Goal: Information Seeking & Learning: Find contact information

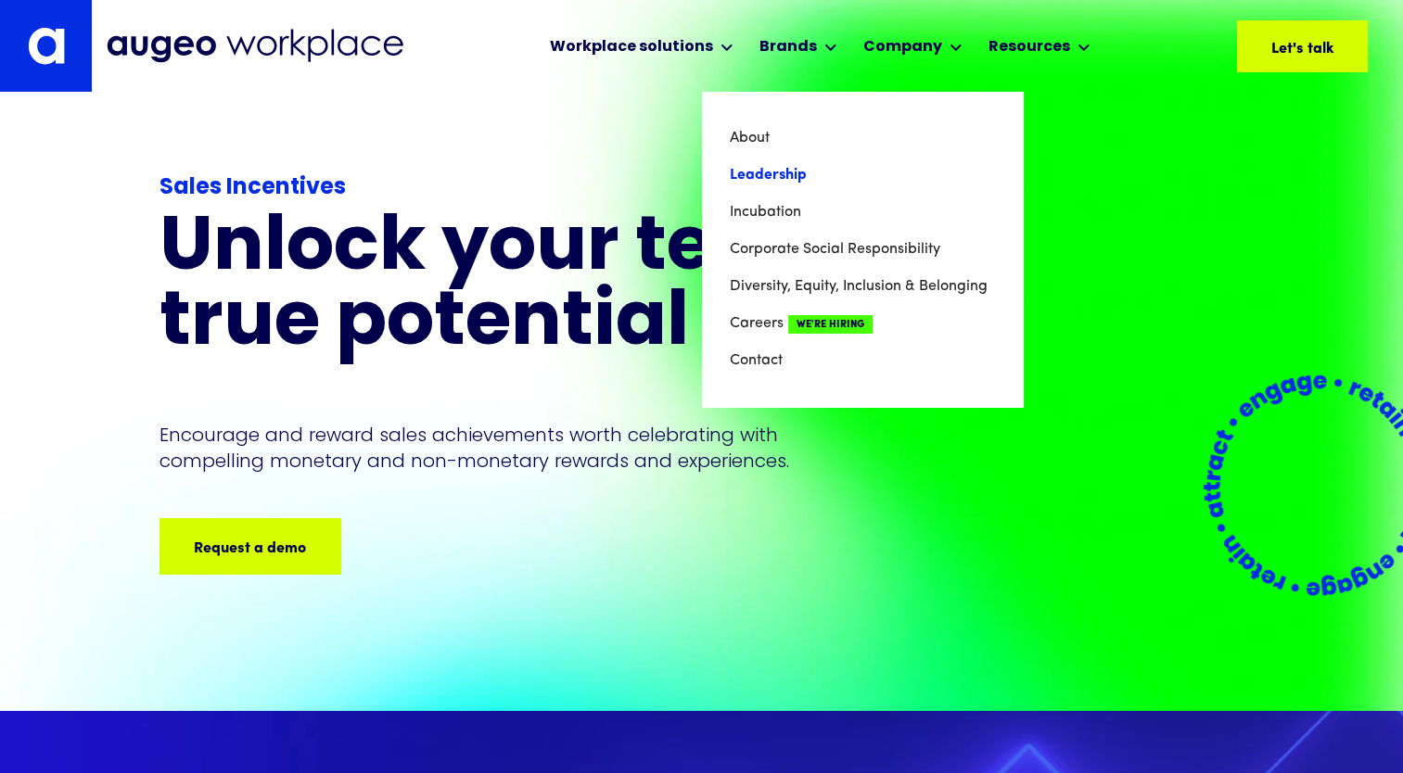
click at [868, 176] on link "Leadership" at bounding box center [862, 175] width 265 height 37
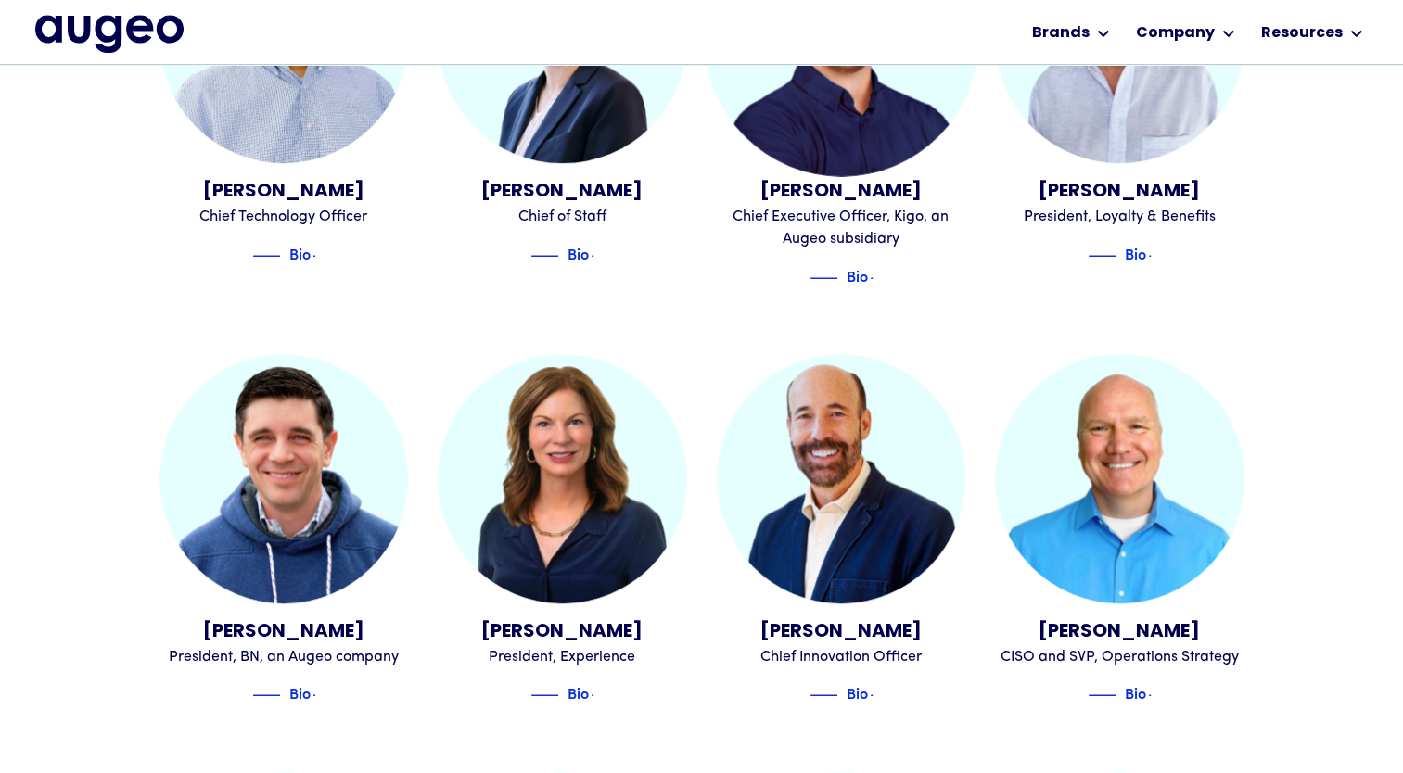
scroll to position [1255, 0]
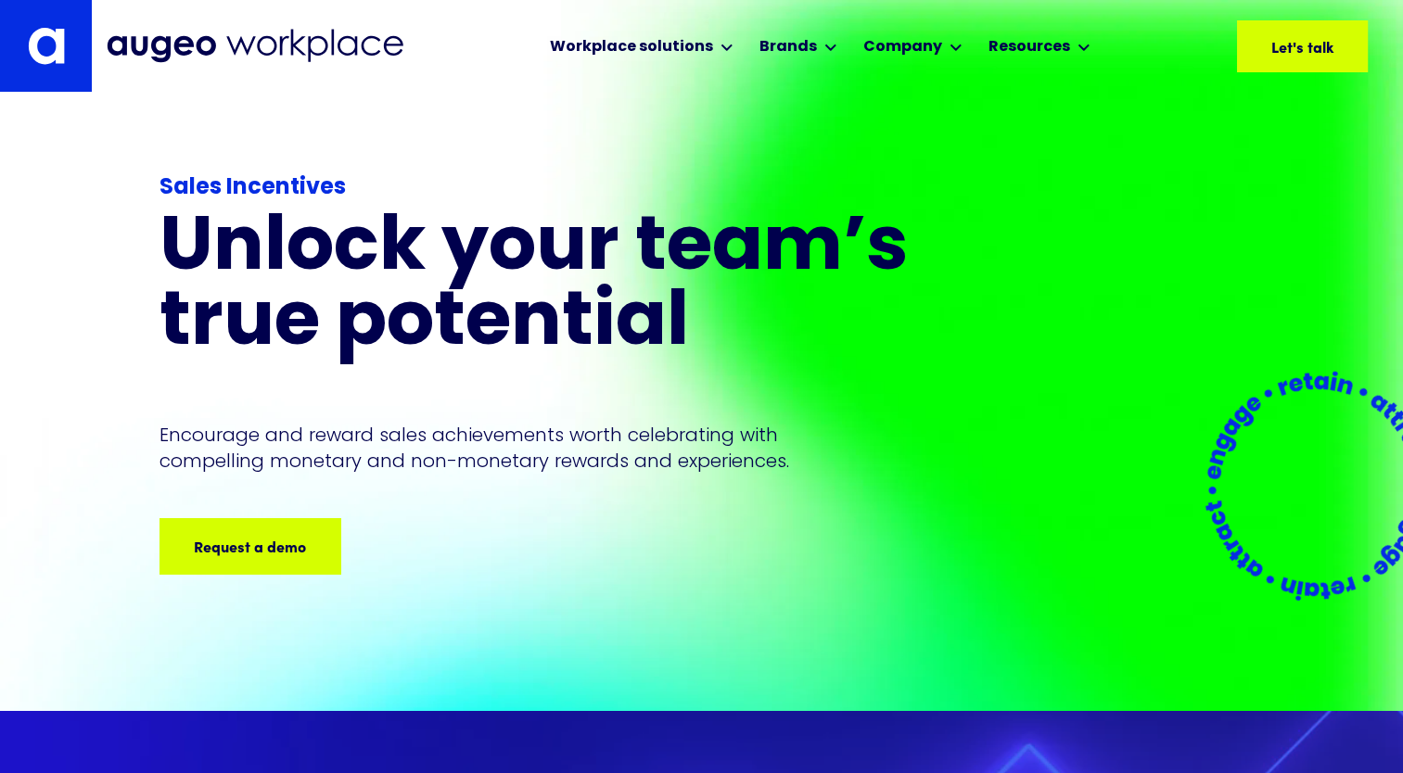
click at [171, 47] on img at bounding box center [255, 46] width 297 height 34
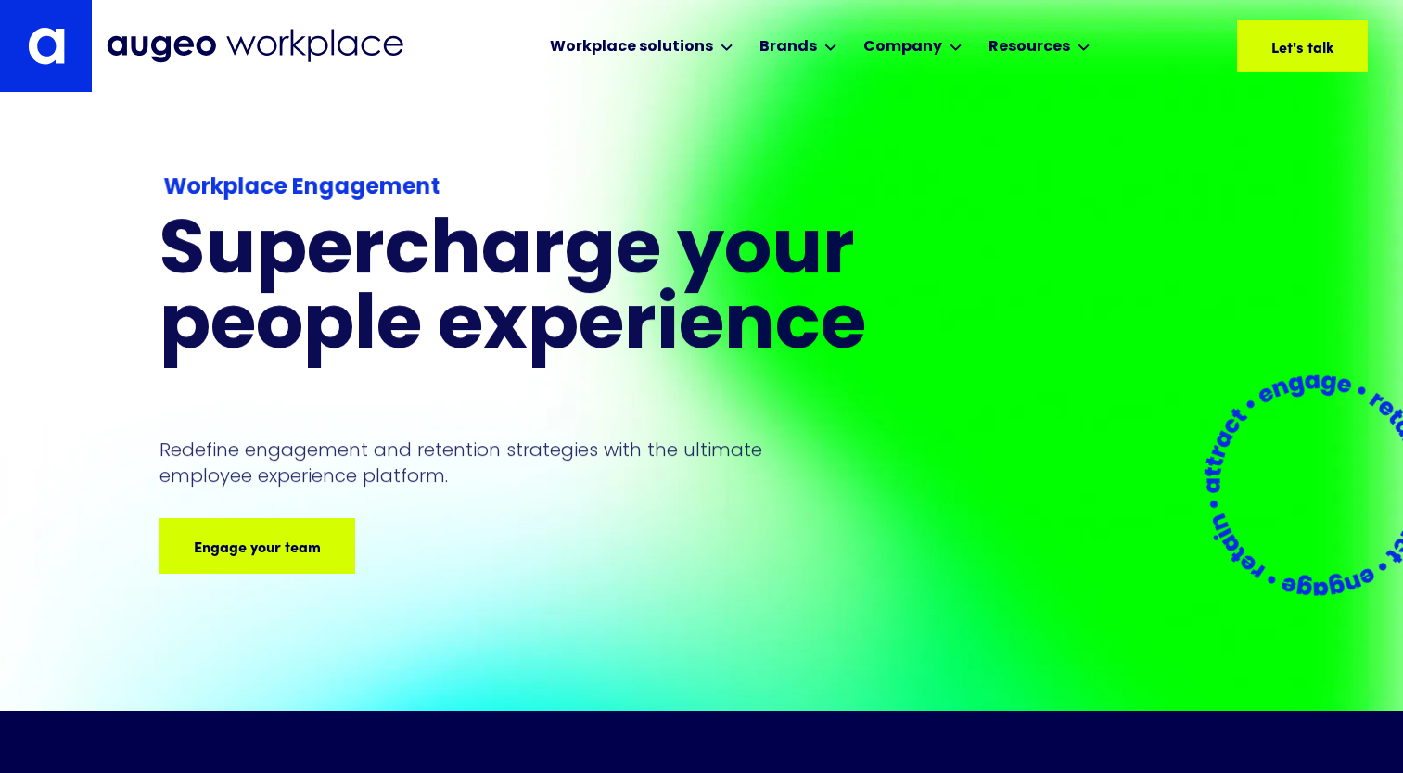
click at [81, 43] on link at bounding box center [46, 46] width 92 height 92
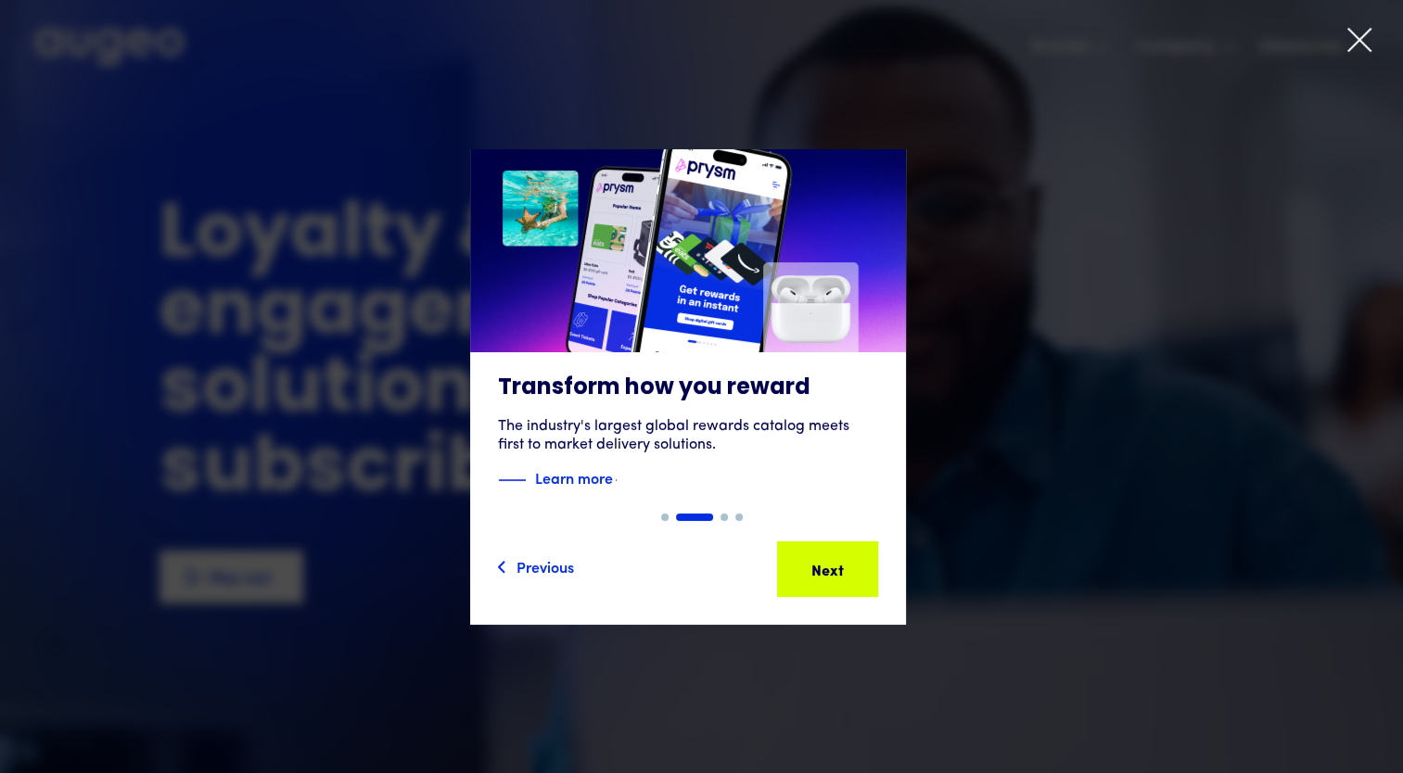
click at [664, 519] on div "Show slide 1 of 4" at bounding box center [664, 517] width 7 height 7
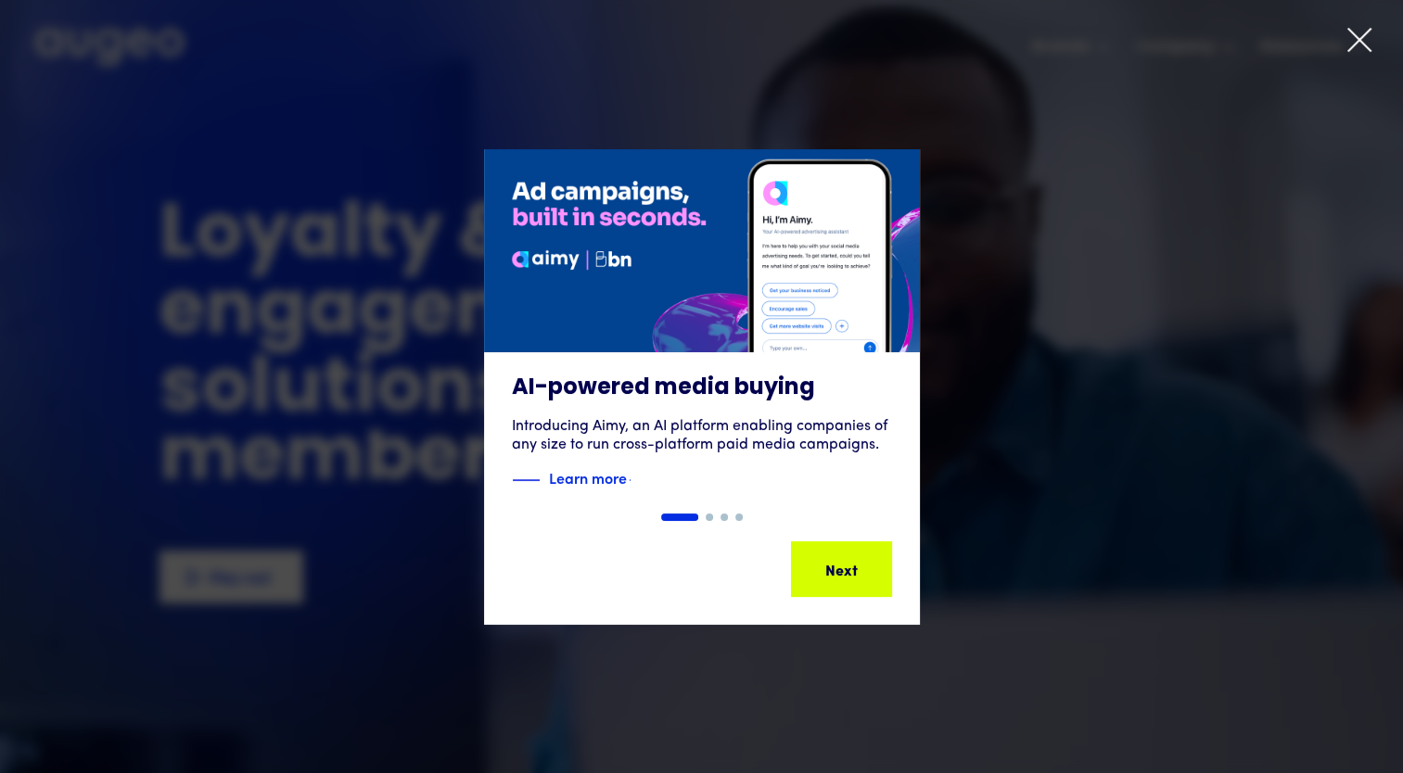
click at [709, 516] on div "Show slide 2 of 4" at bounding box center [709, 517] width 7 height 7
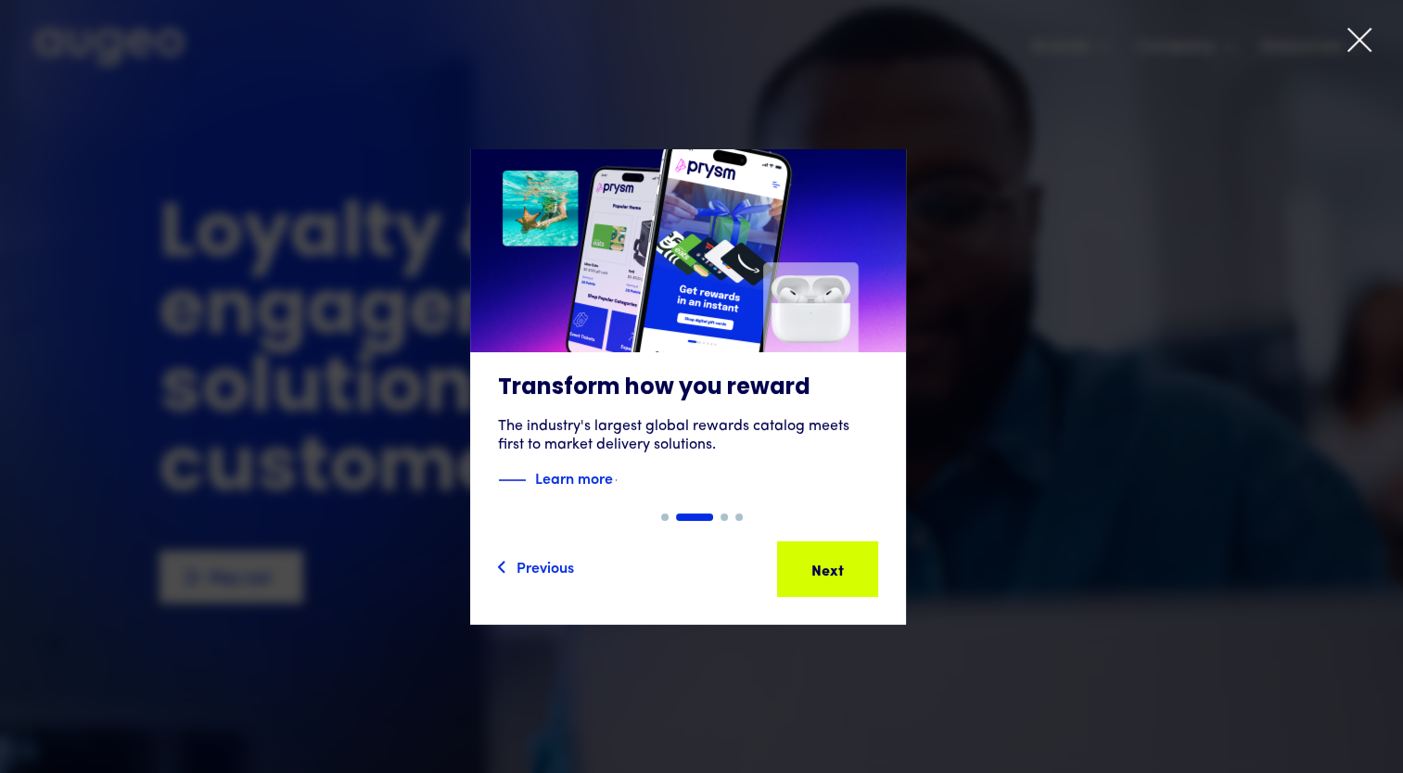
click at [721, 517] on div "Show slide 3 of 4" at bounding box center [724, 517] width 7 height 7
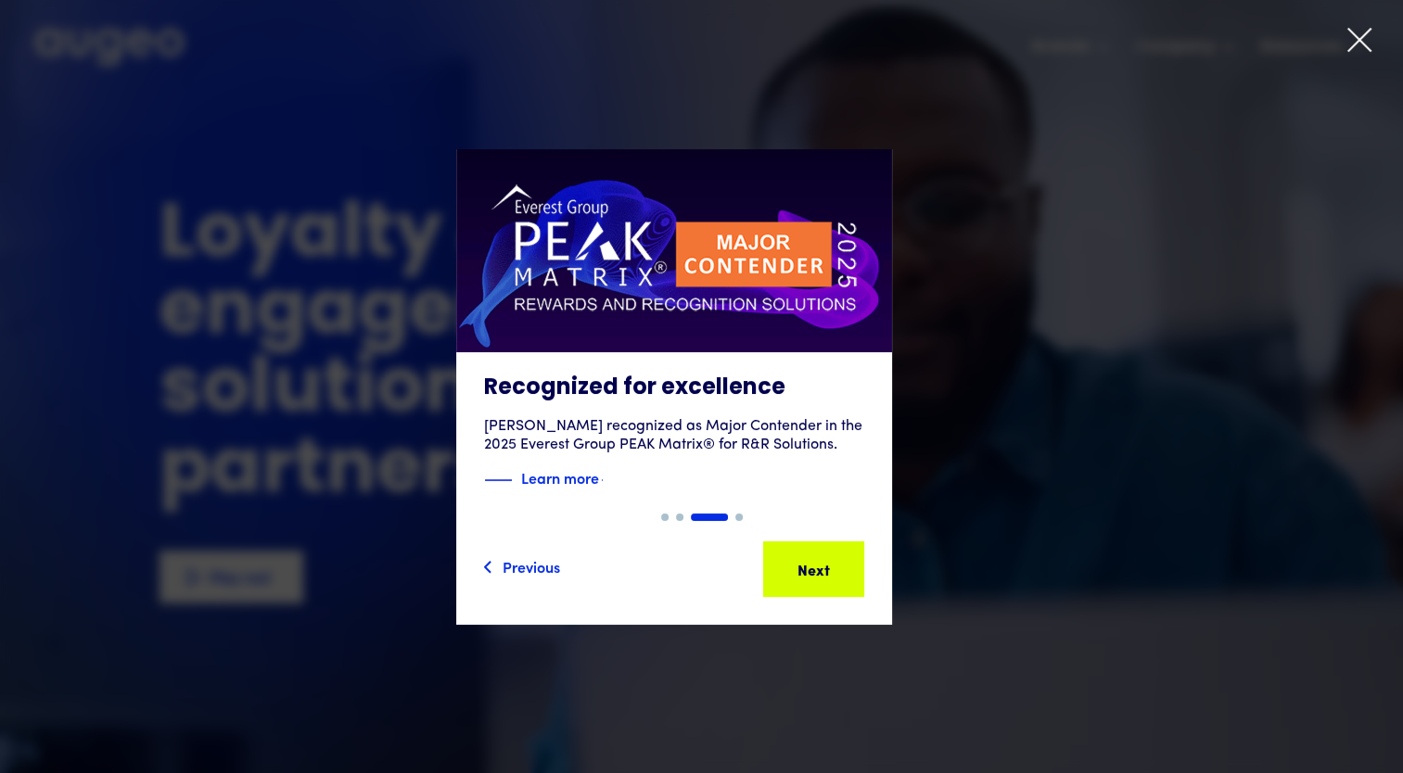
click at [736, 517] on div "Show slide 4 of 4" at bounding box center [738, 517] width 7 height 7
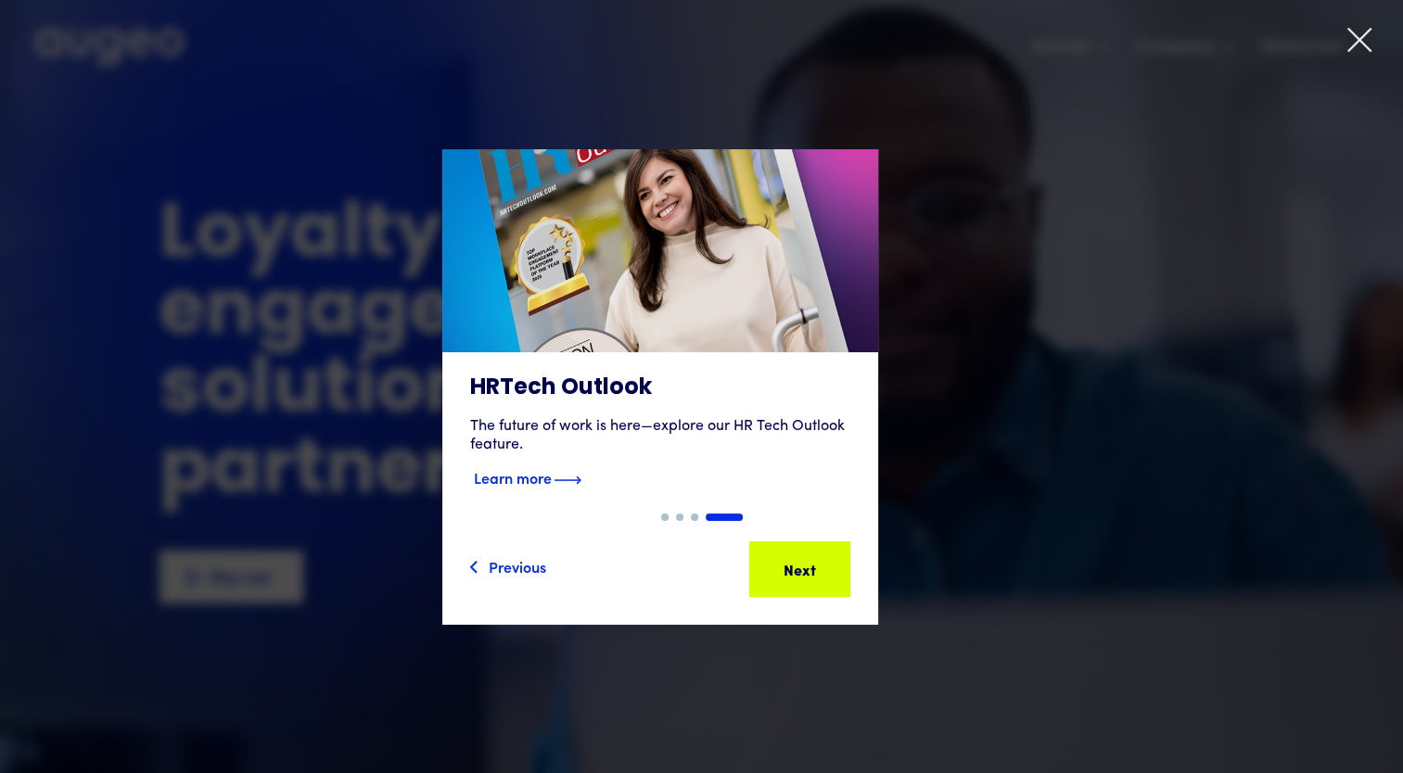
click at [552, 481] on strong "Learn more" at bounding box center [513, 477] width 78 height 20
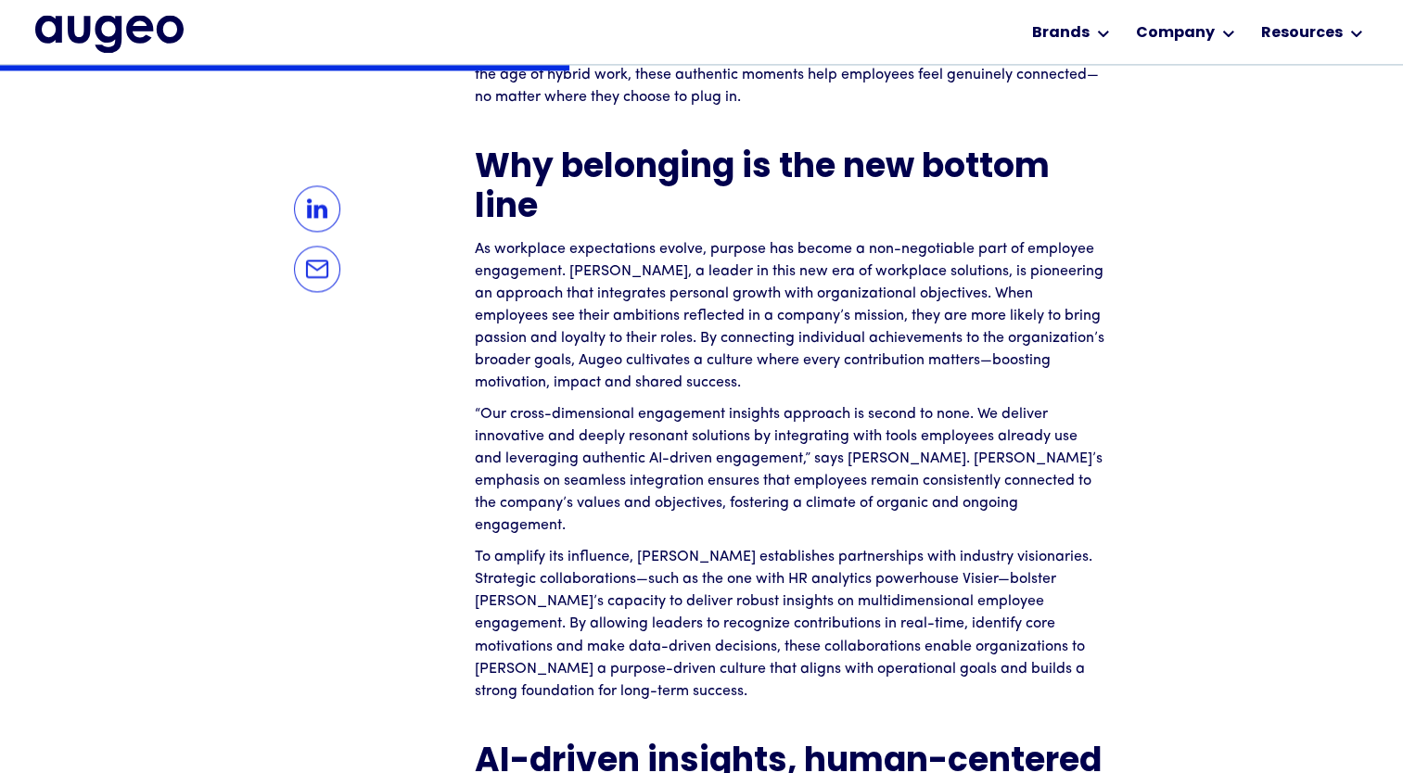
scroll to position [2877, 0]
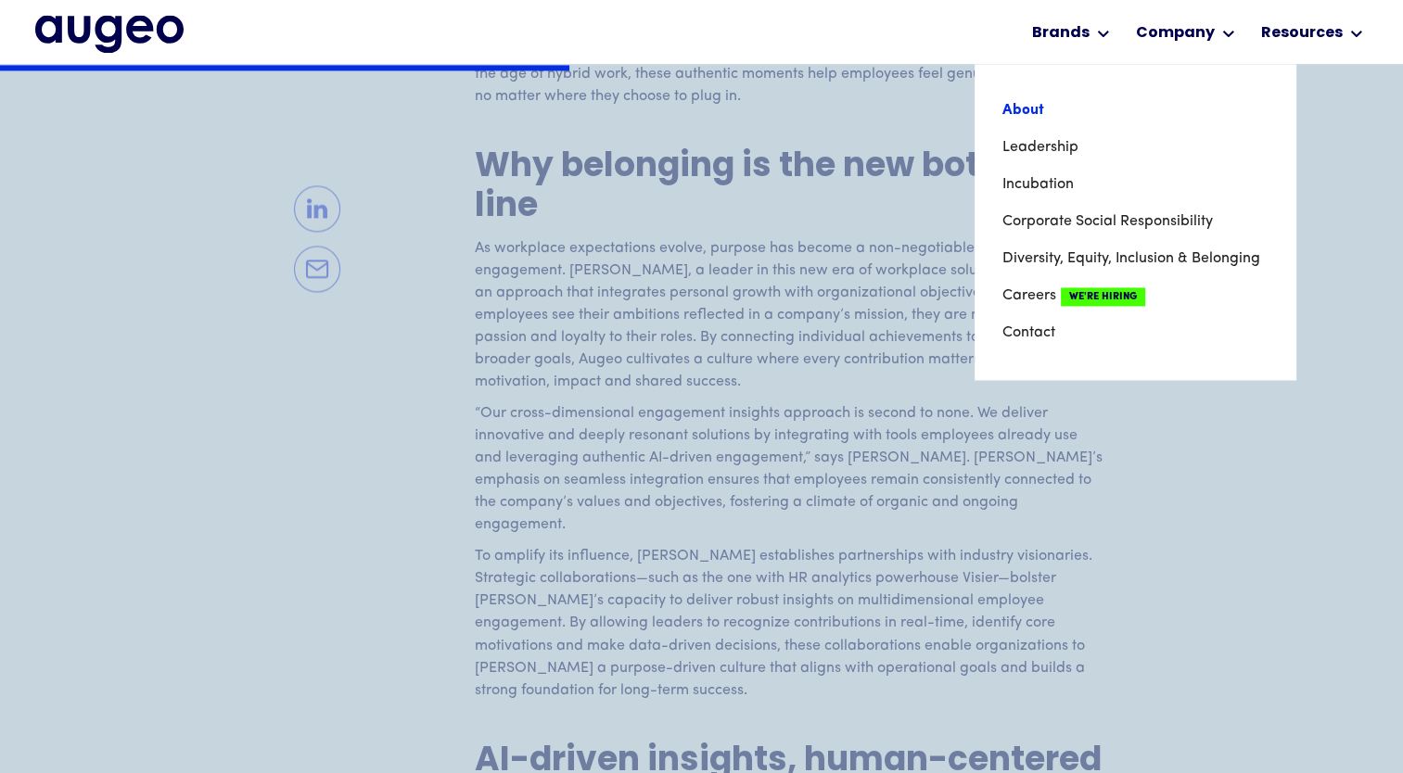
click at [1080, 113] on link "About" at bounding box center [1135, 110] width 265 height 37
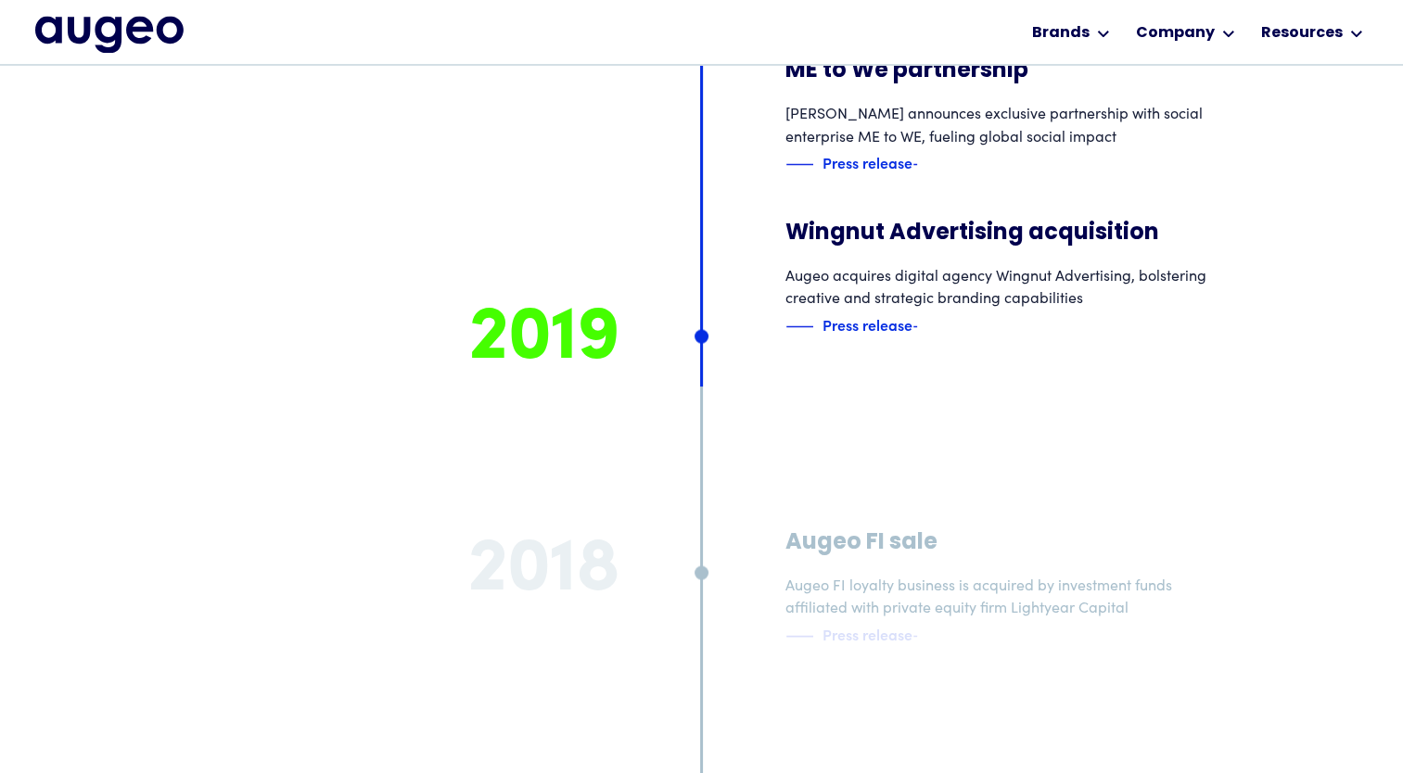
scroll to position [10398, 0]
